Goal: Obtain resource: Obtain resource

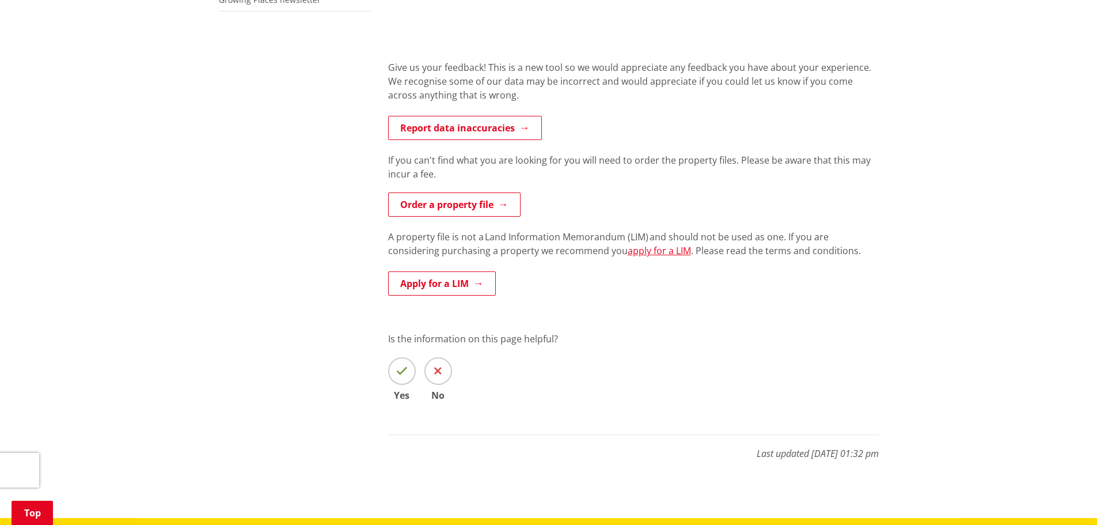
scroll to position [403, 0]
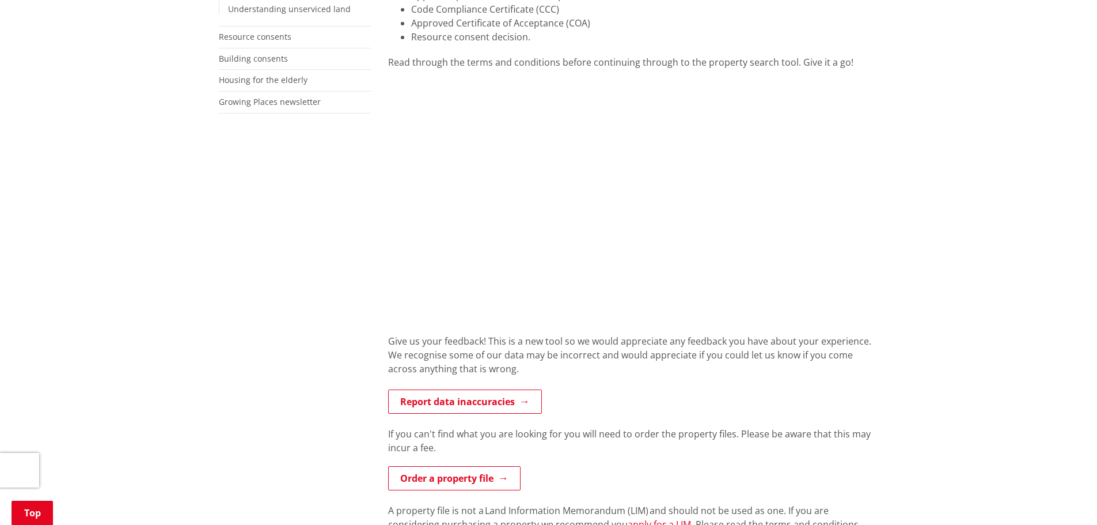
click at [943, 179] on div "Home Services and facilities Consents, building and property Property and land …" at bounding box center [548, 251] width 1097 height 1079
click at [987, 156] on div "Home Services and facilities Consents, building and property Property and land …" at bounding box center [548, 251] width 1097 height 1079
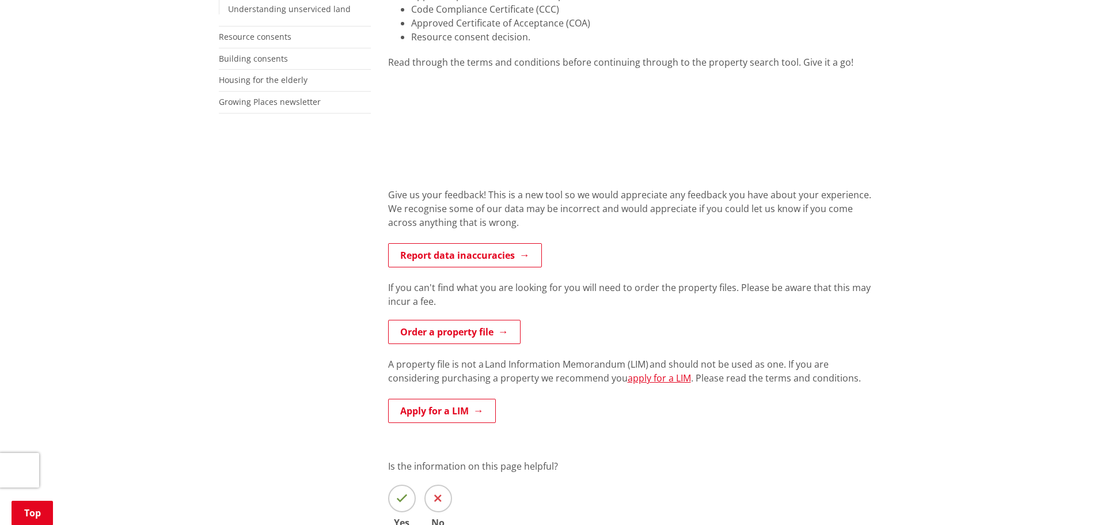
click at [797, 285] on p "If you can't find what you are looking for you will need to order the property …" at bounding box center [633, 294] width 491 height 28
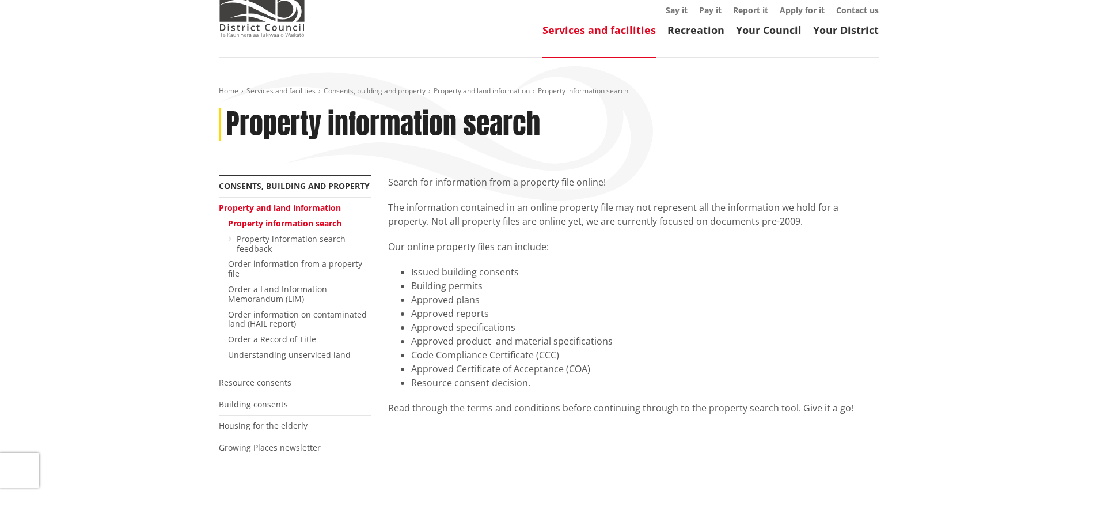
click at [914, 306] on div "Home Services and facilities Consents, building and property Property and land …" at bounding box center [548, 524] width 1097 height 933
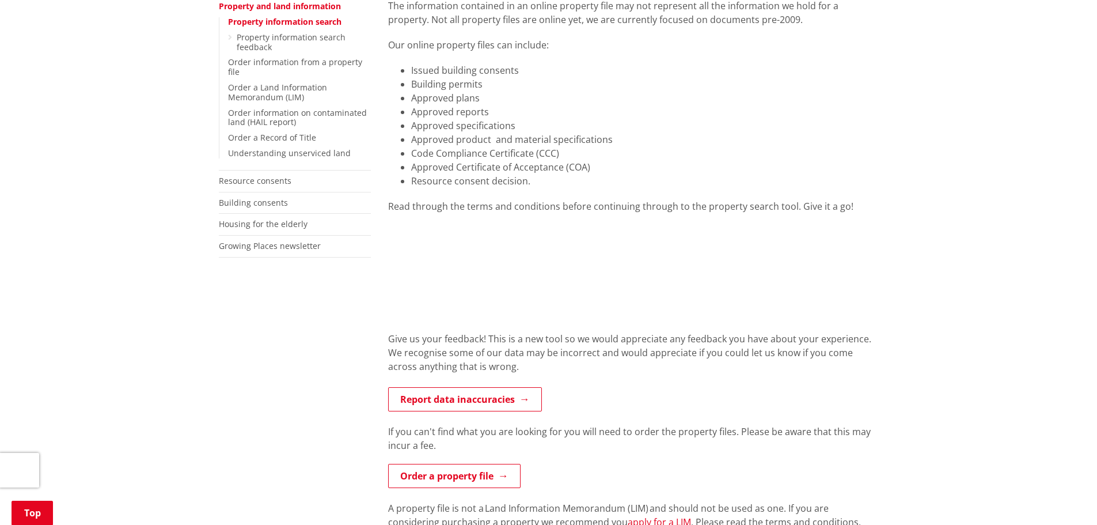
scroll to position [288, 0]
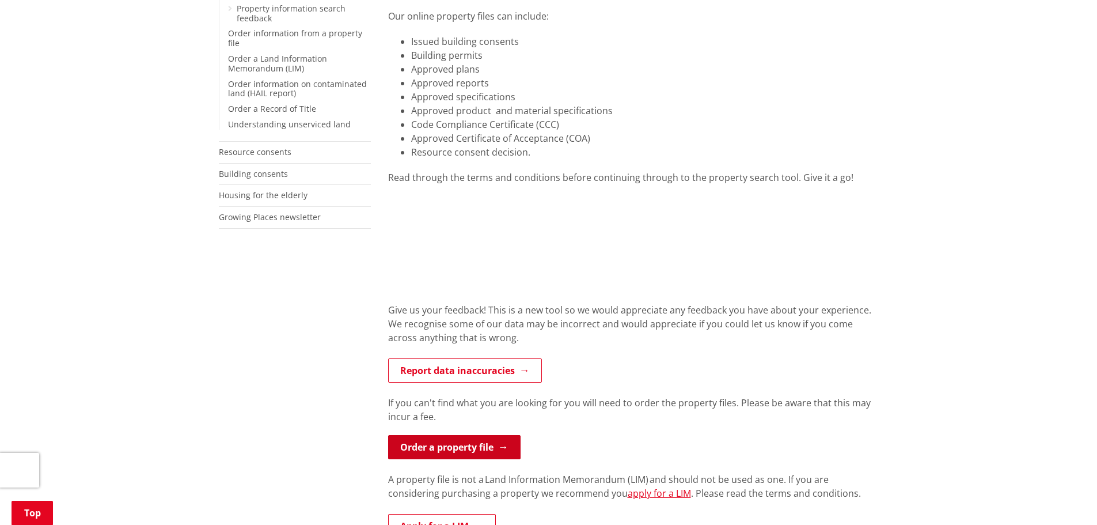
click at [444, 438] on link "Order a property file" at bounding box center [454, 447] width 132 height 24
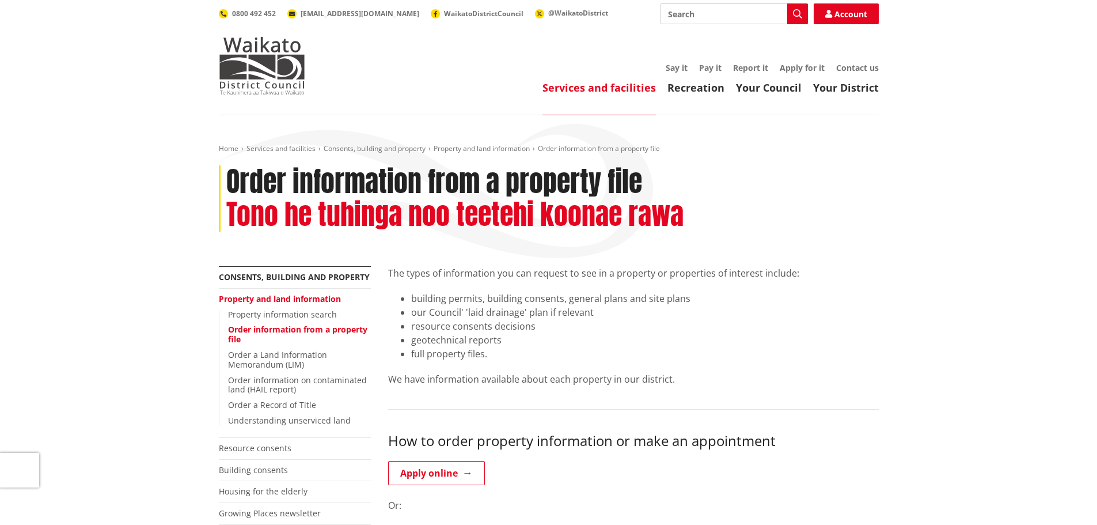
click at [878, 349] on li "full property files." at bounding box center [645, 354] width 468 height 14
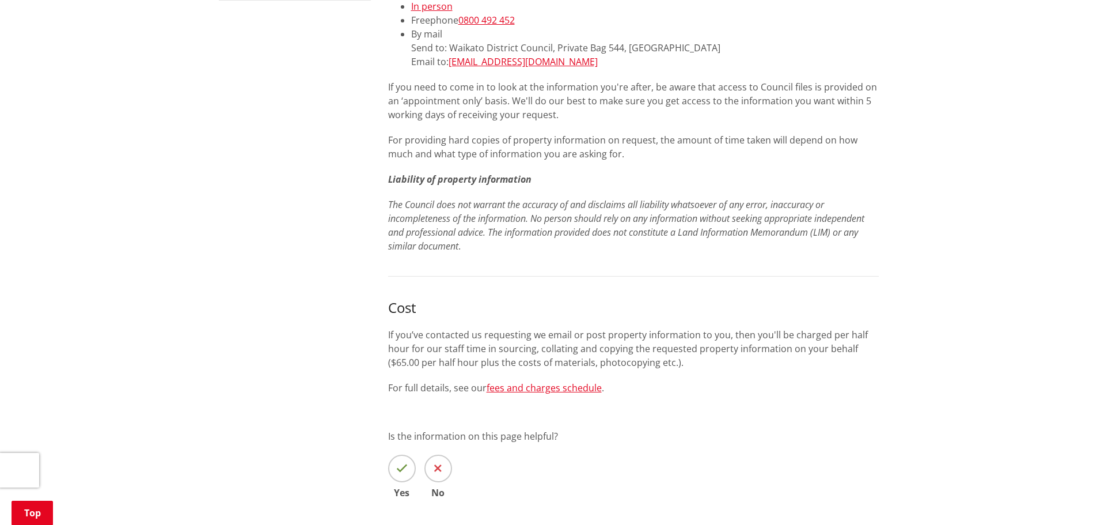
scroll to position [691, 0]
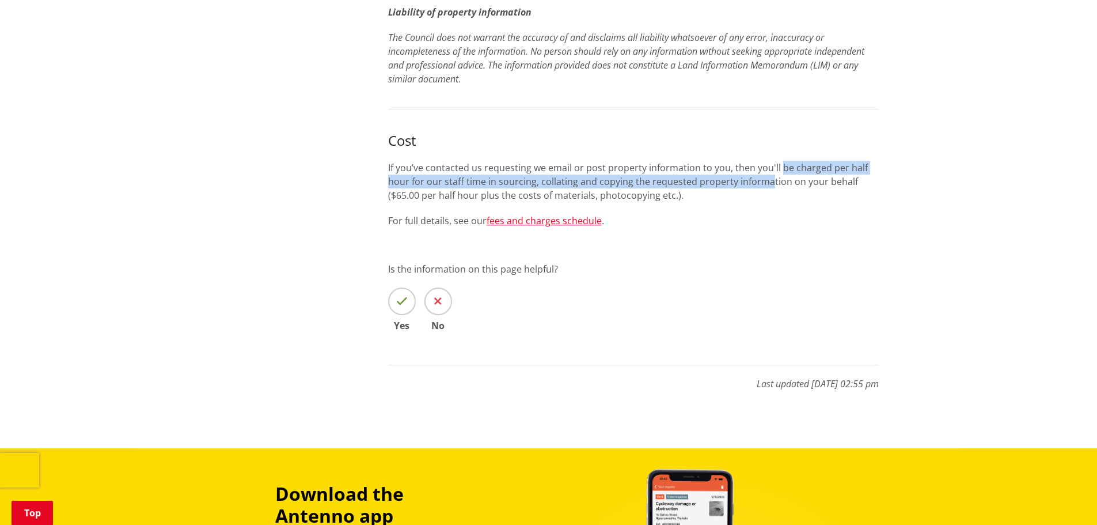
drag, startPoint x: 777, startPoint y: 171, endPoint x: 809, endPoint y: 123, distance: 57.3
click at [798, 135] on div "Cost If you’ve contacted us requesting we email or post property information to…" at bounding box center [633, 179] width 491 height 95
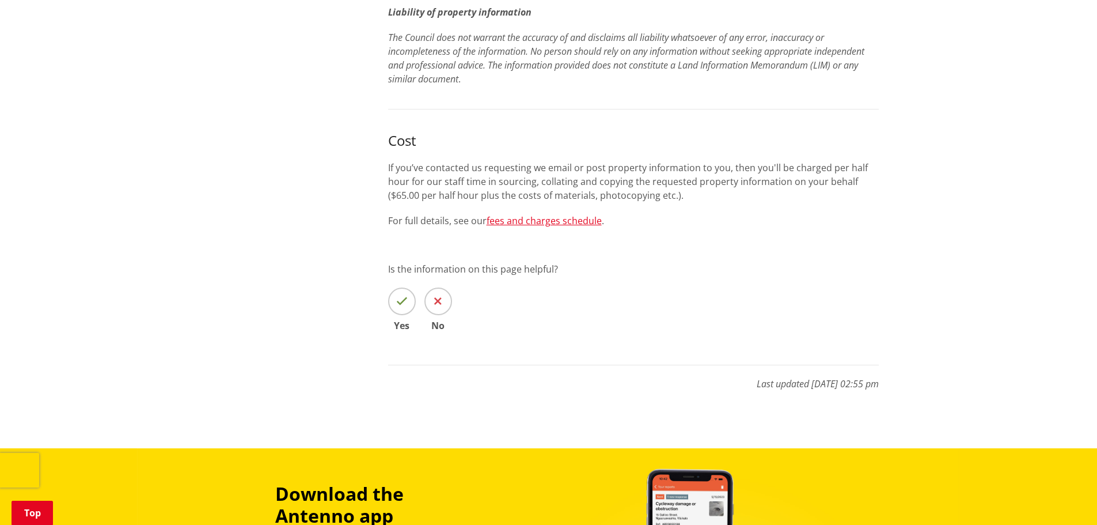
click at [839, 215] on p "For full details, see our fees and charges schedule ." at bounding box center [633, 221] width 491 height 14
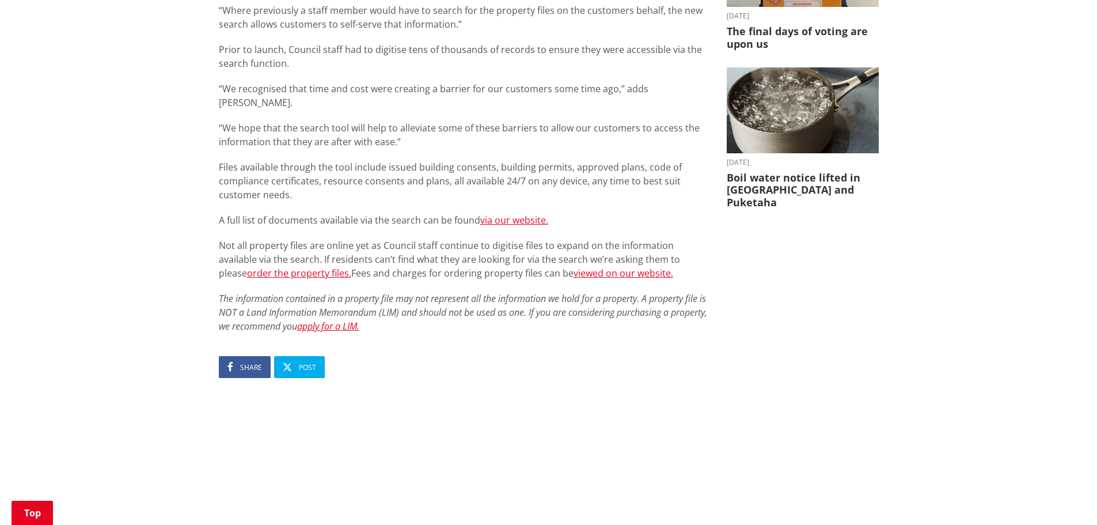
scroll to position [459, 0]
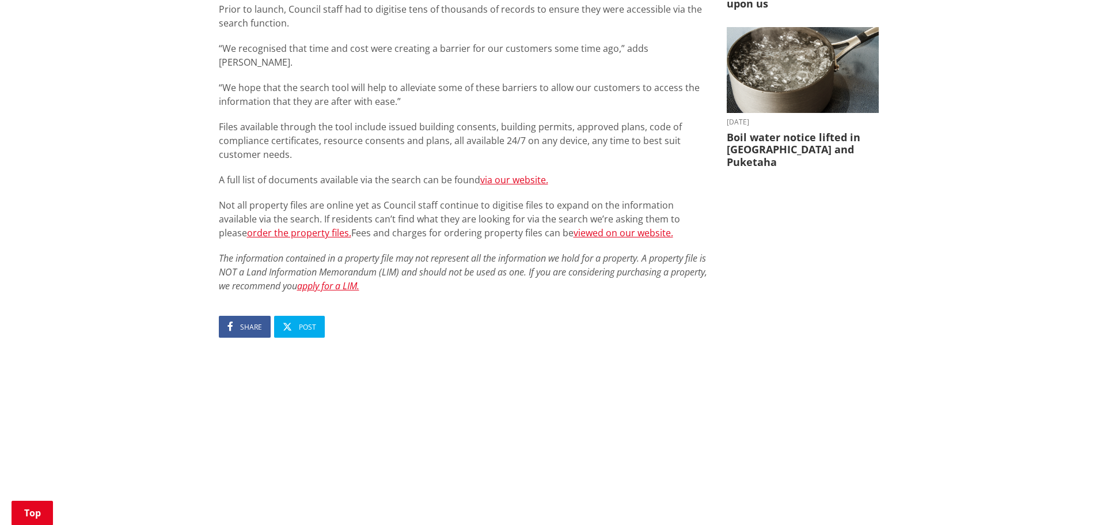
click at [63, 192] on div "Home News Waikato District Council launches online search for property files Wa…" at bounding box center [548, 108] width 1097 height 905
click at [450, 198] on p "Not all property files are online yet as Council staff continue to digitise fil…" at bounding box center [464, 218] width 491 height 41
click at [523, 173] on link "via our website." at bounding box center [514, 179] width 68 height 13
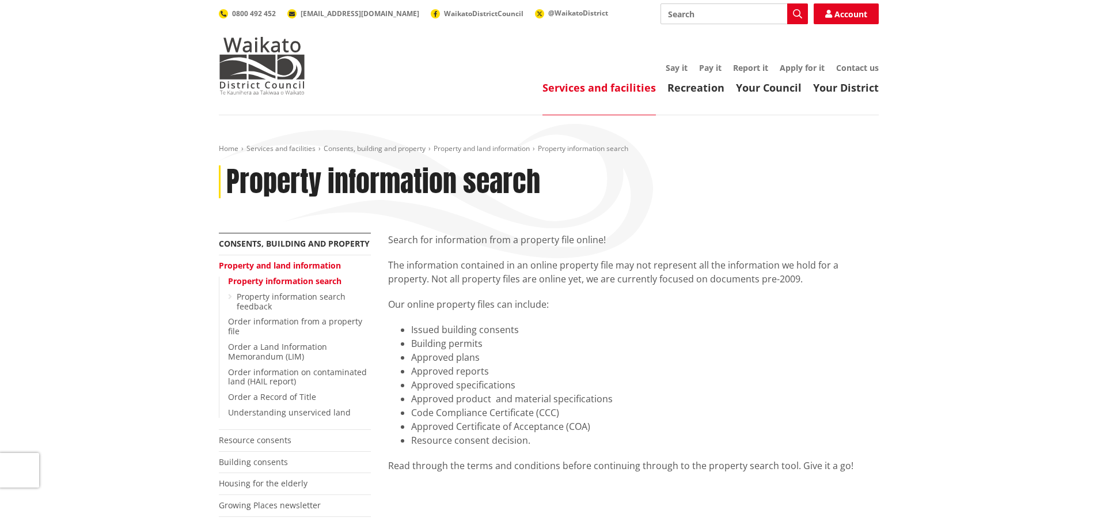
click at [679, 302] on p "Our online property files can include:" at bounding box center [633, 304] width 491 height 14
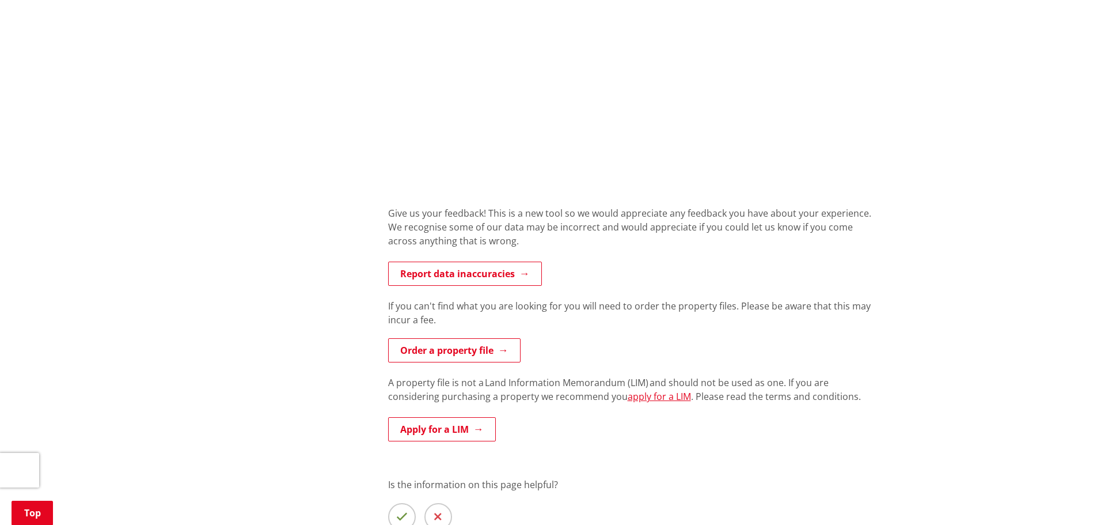
scroll to position [806, 0]
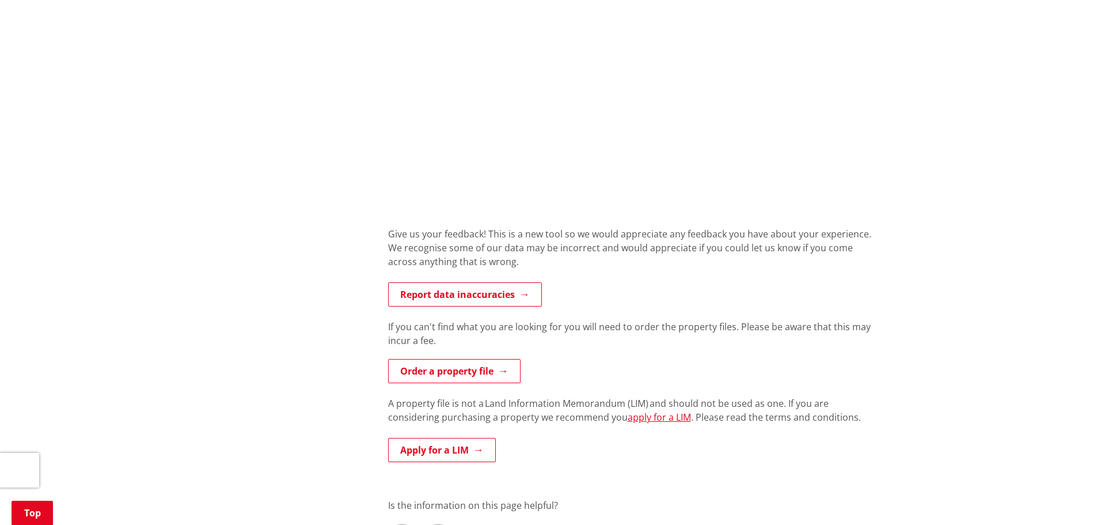
click at [679, 302] on p "Report data inaccuracies" at bounding box center [633, 295] width 491 height 26
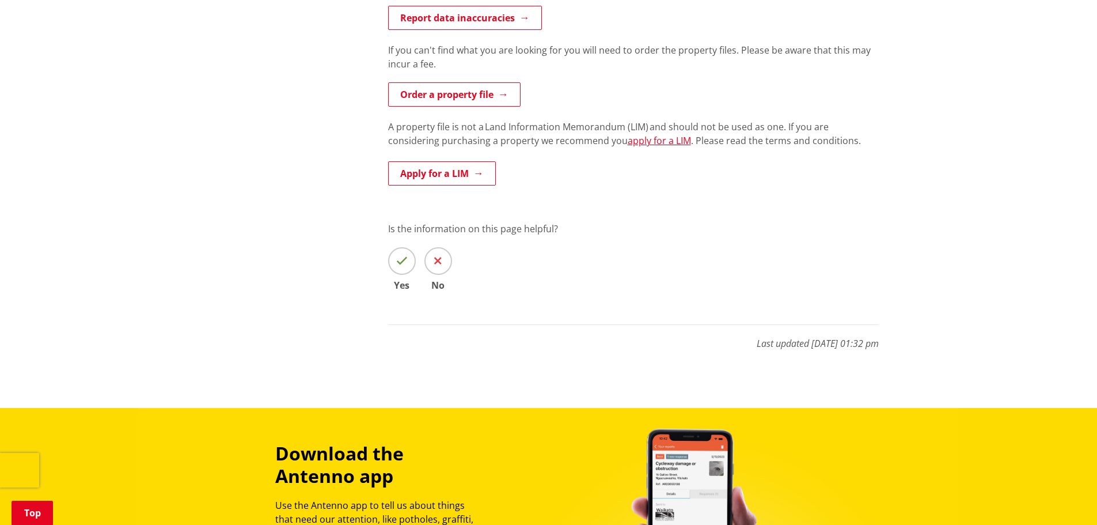
scroll to position [1209, 0]
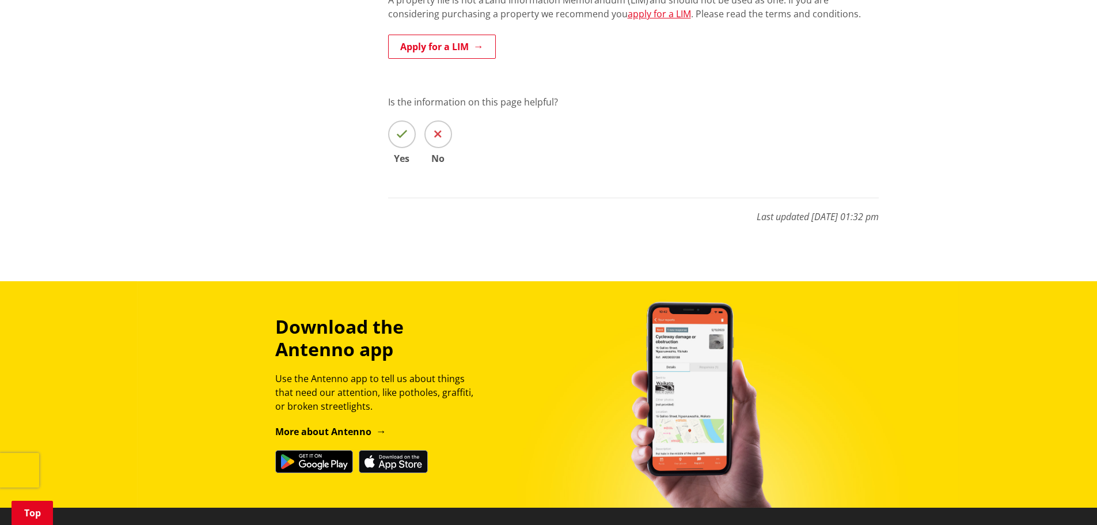
click at [869, 297] on div "Download the Antenno app Use the Antenno app to tell us about things that need …" at bounding box center [548, 394] width 1097 height 226
